Goal: Task Accomplishment & Management: Manage account settings

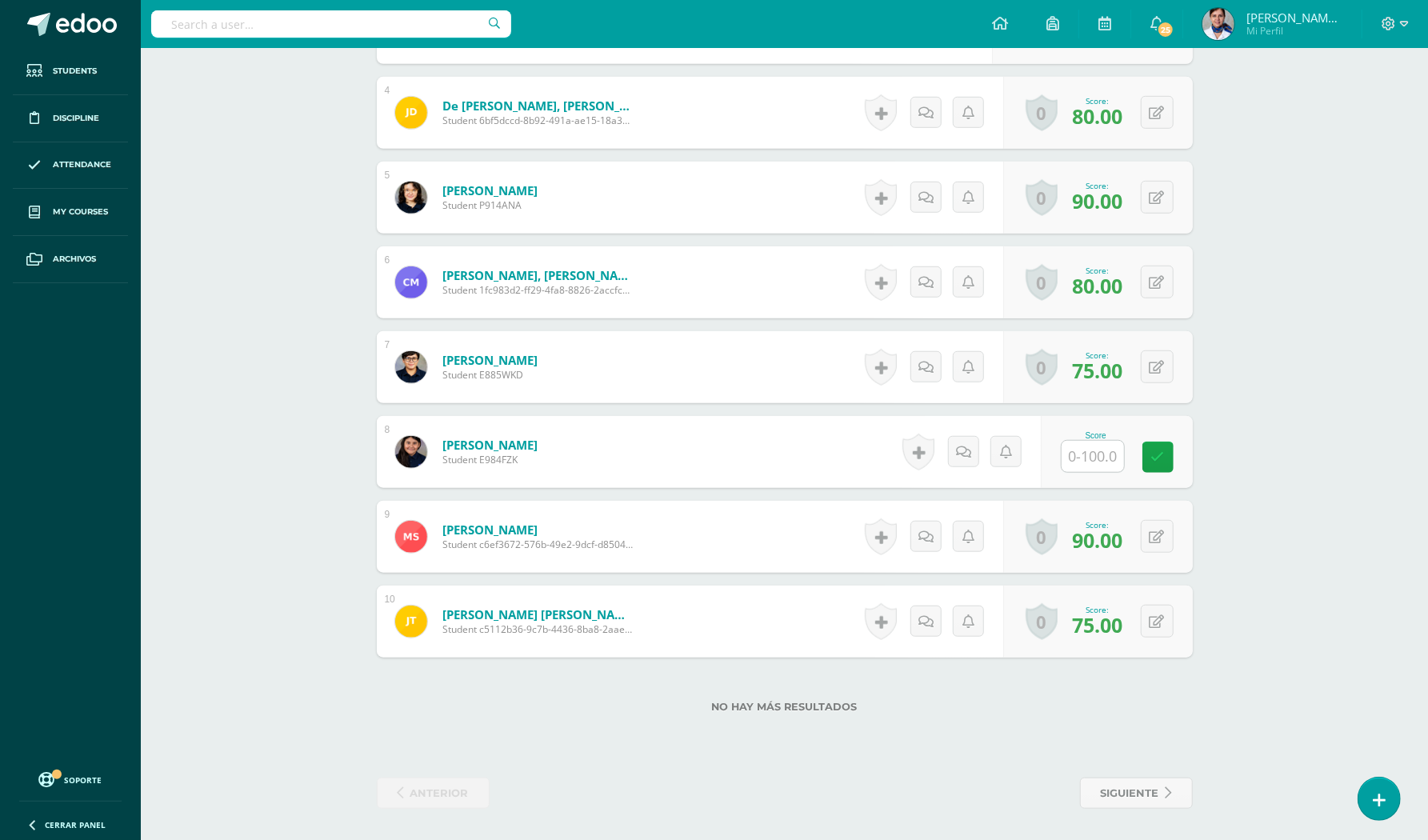
scroll to position [749, 0]
click at [1086, 455] on input "text" at bounding box center [1101, 457] width 64 height 32
type input "90"
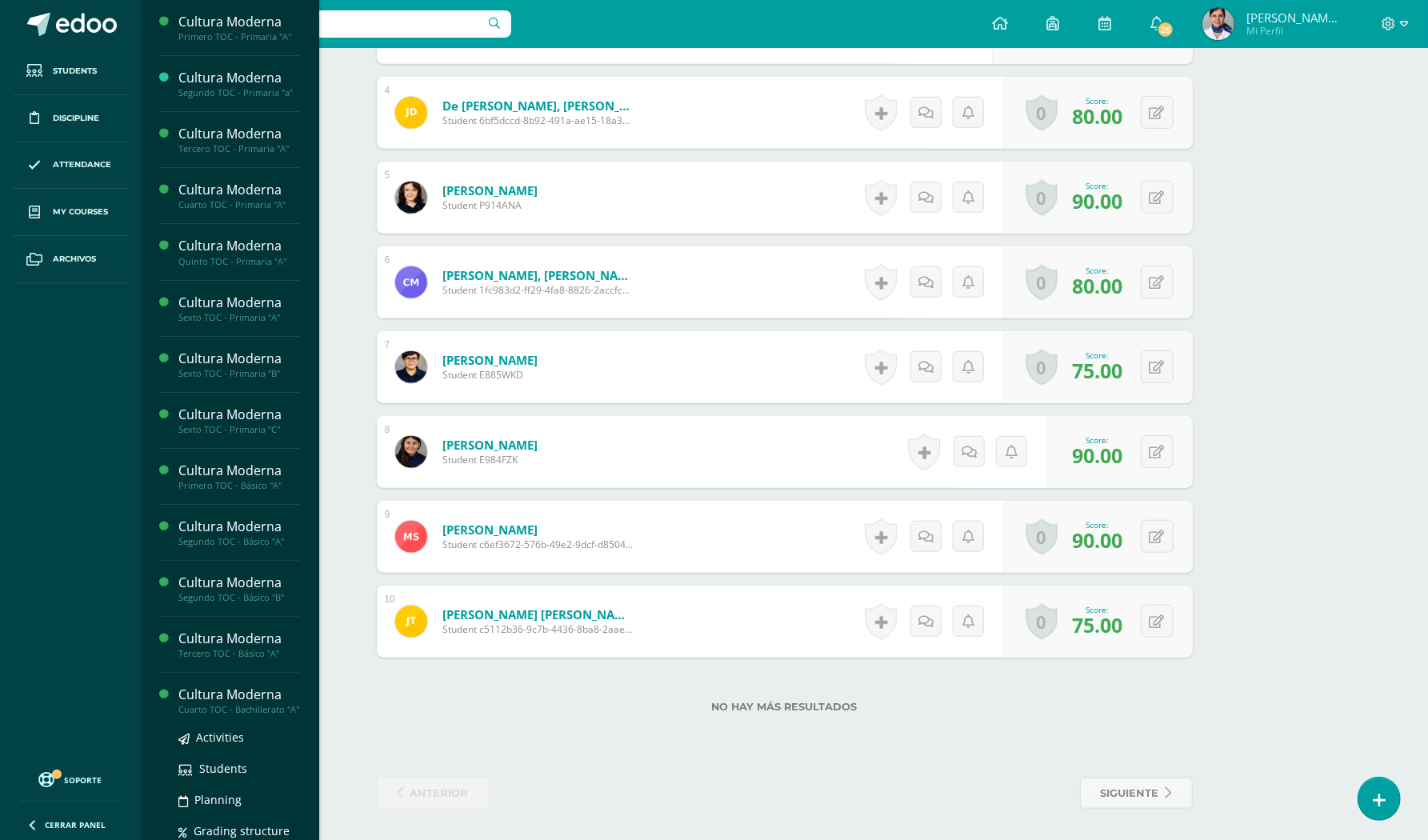
click at [235, 699] on div "Cultura Moderna" at bounding box center [240, 695] width 122 height 18
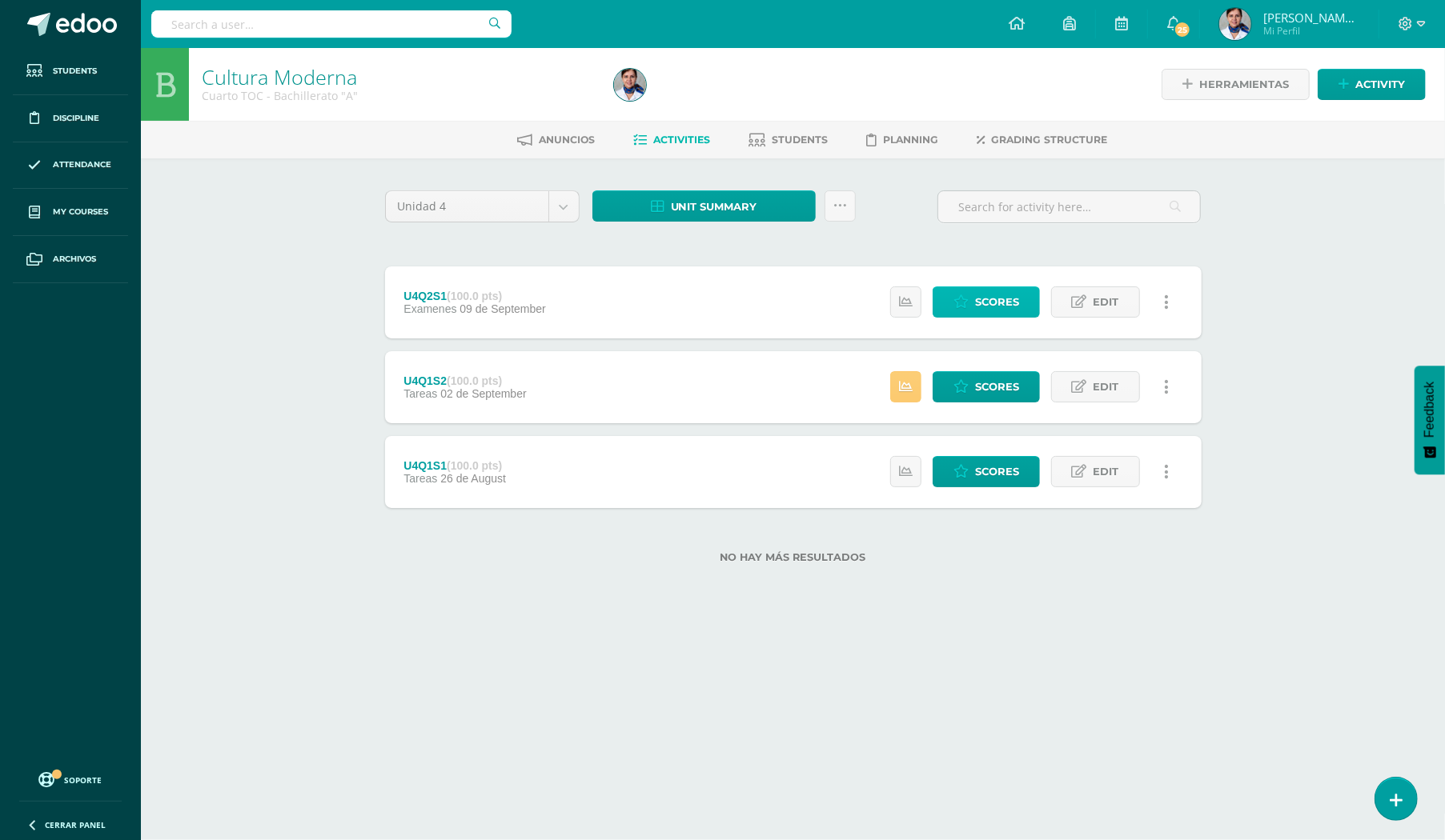
click at [997, 302] on span "Scores" at bounding box center [996, 301] width 44 height 29
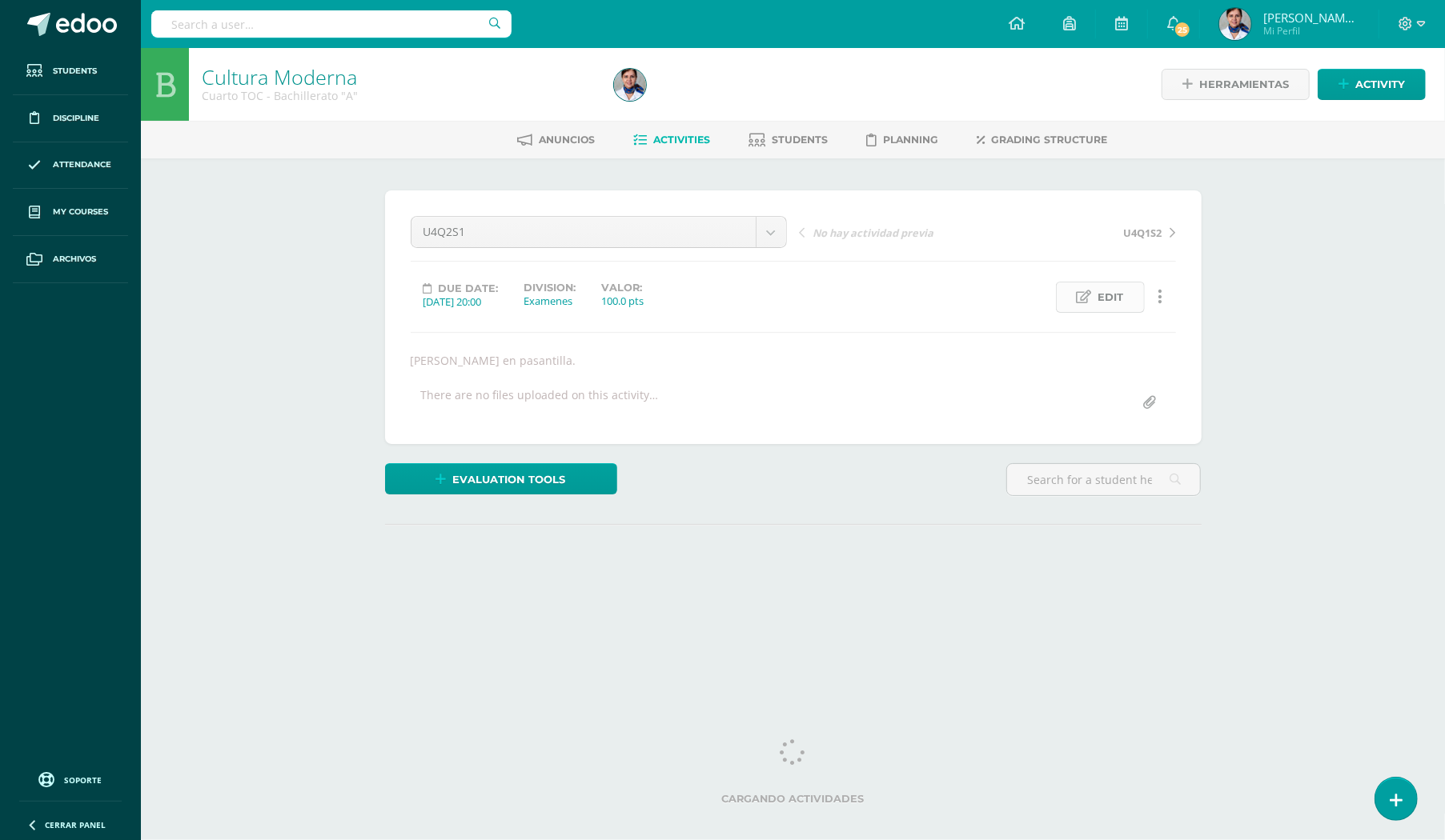
click at [1109, 297] on span "Edit" at bounding box center [1111, 296] width 26 height 29
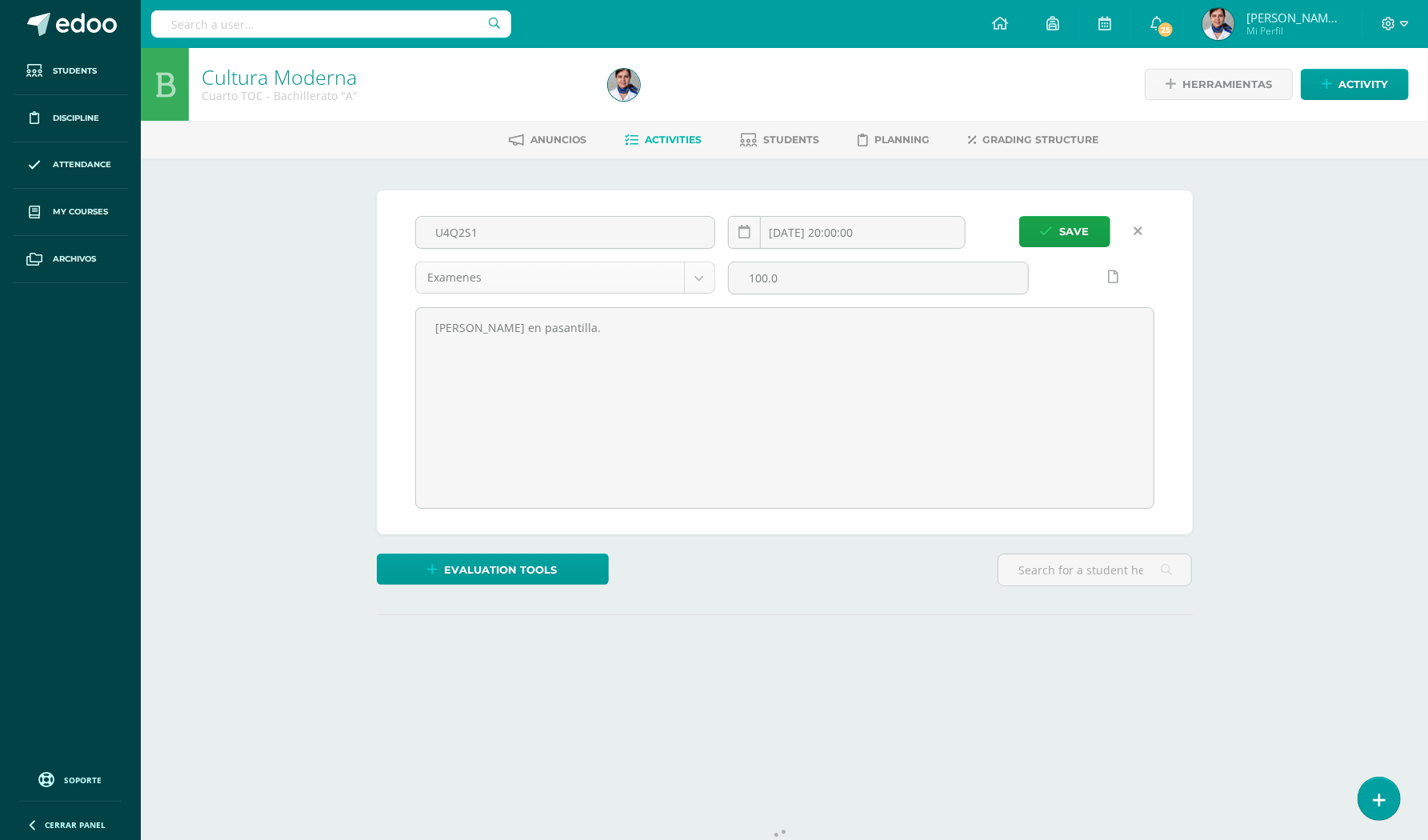
click at [705, 267] on body "Students Discipline Attendance My courses Archivos Soporte Help Reportar un pro…" at bounding box center [714, 369] width 1428 height 739
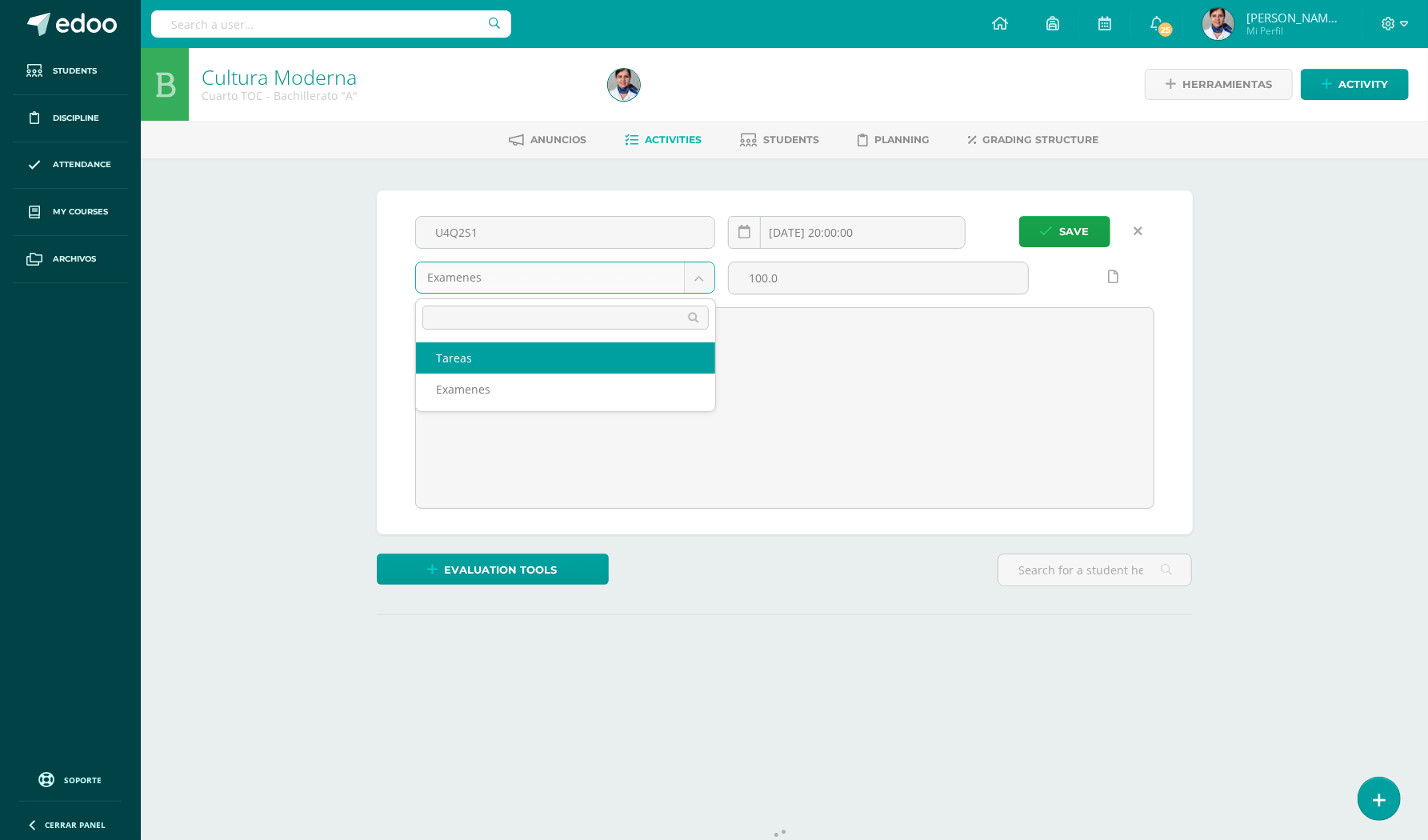
select select "146907"
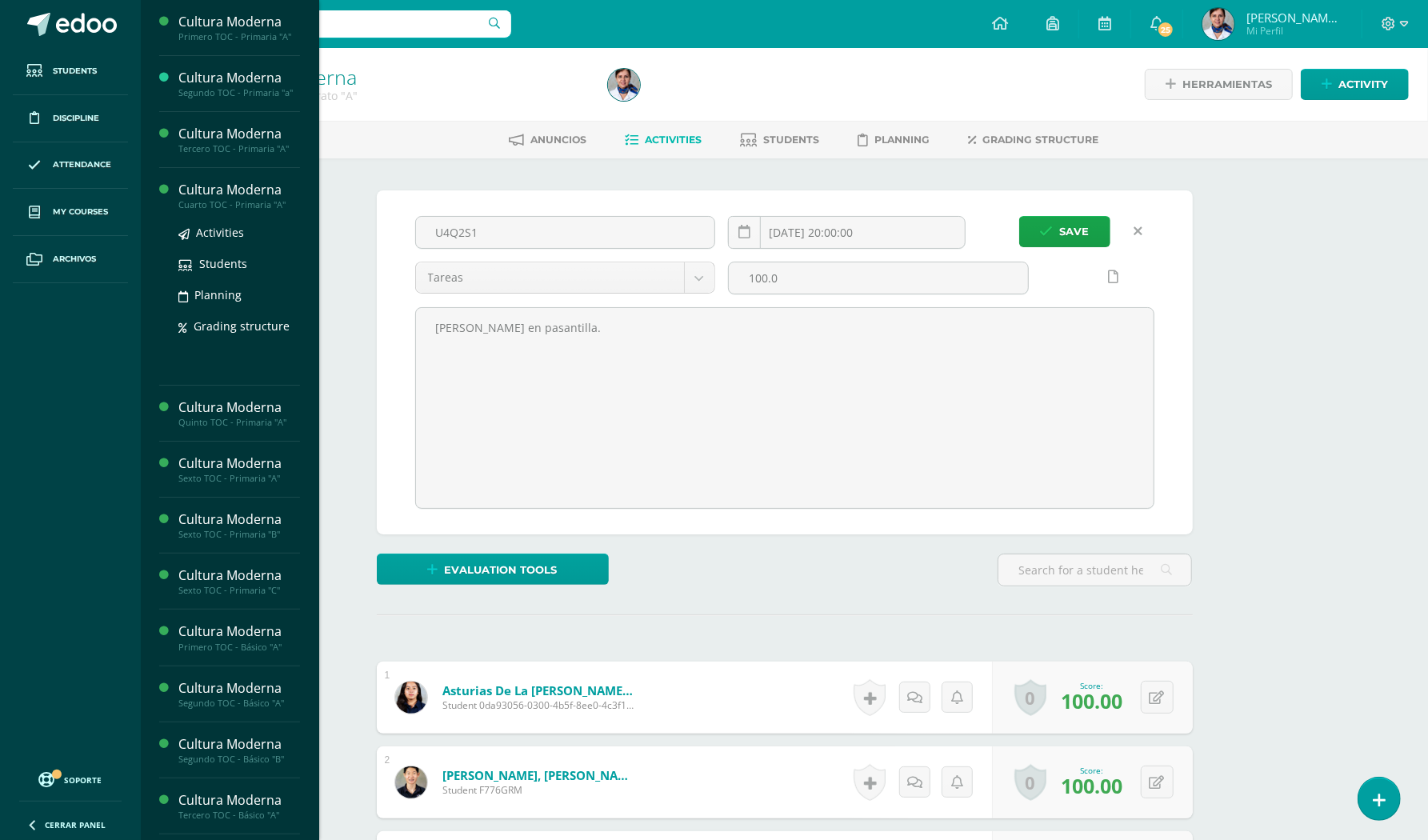
click at [189, 194] on div "Cultura Moderna" at bounding box center [240, 190] width 122 height 18
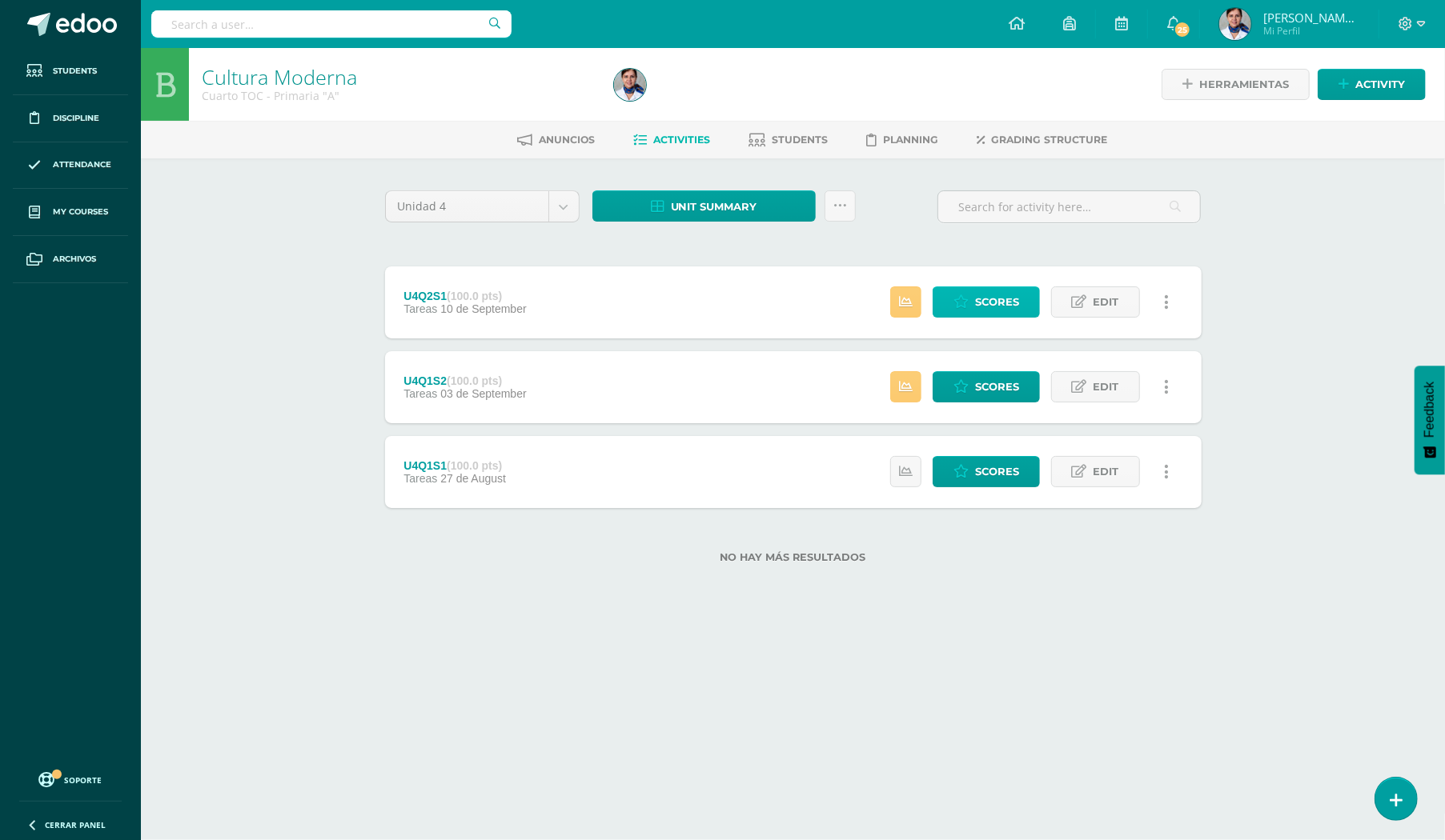
click at [1008, 304] on span "Scores" at bounding box center [996, 301] width 44 height 29
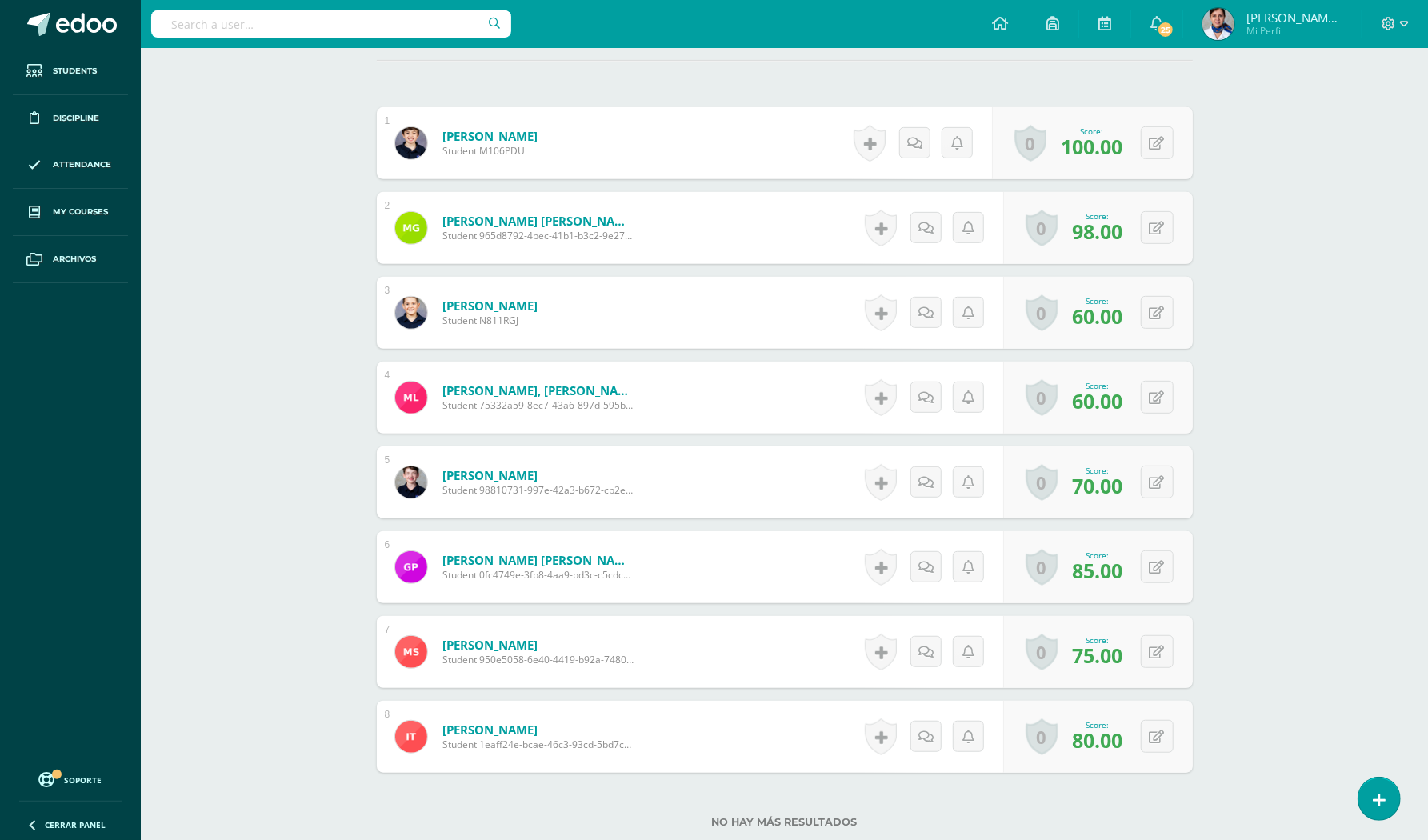
scroll to position [321, 0]
